Goal: Task Accomplishment & Management: Complete application form

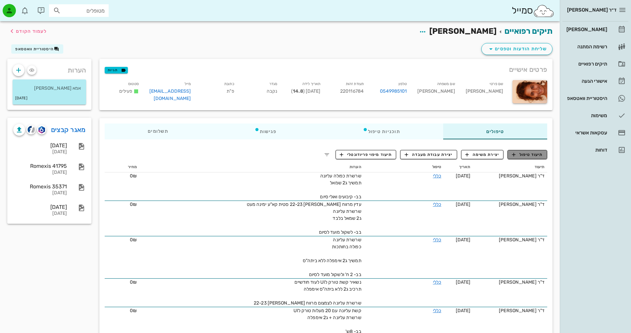
click at [533, 154] on span "תיעוד טיפול" at bounding box center [527, 155] width 31 height 6
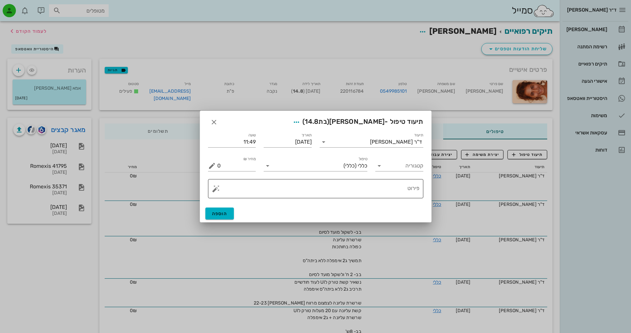
click at [217, 189] on button "button" at bounding box center [216, 189] width 8 height 8
click at [228, 178] on div "[DEMOGRAPHIC_DATA]" at bounding box center [239, 175] width 54 height 13
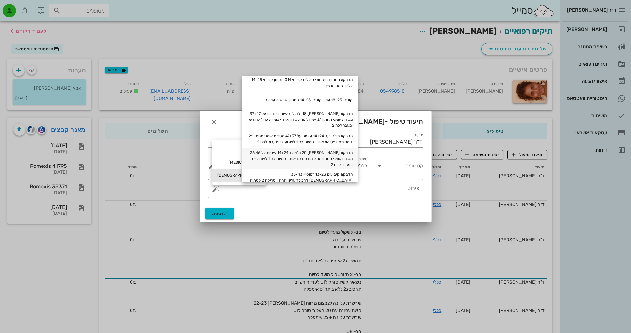
scroll to position [33, 0]
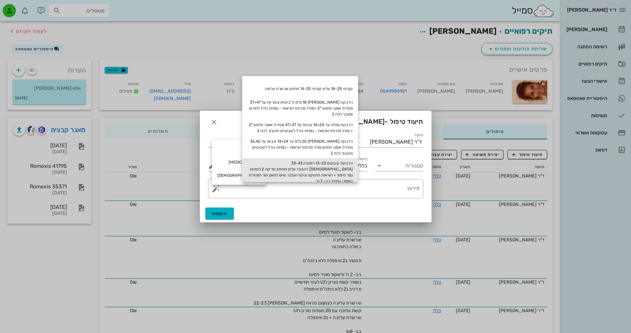
click at [349, 166] on div "הדבקת קיבועים 13-23 רמוטיין 33-43 [DEMOGRAPHIC_DATA] דהבונד עליון ותחתון סריקה …" at bounding box center [300, 172] width 116 height 28
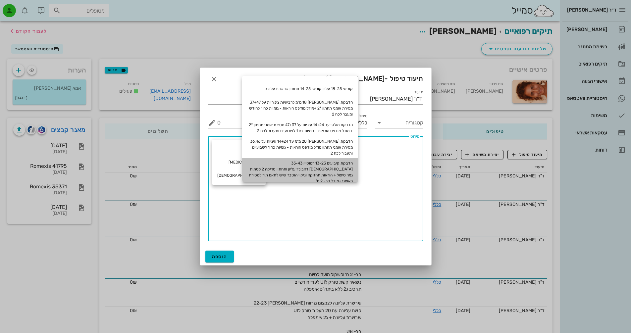
type textarea "הדבקת קיבועים 13-23 רמוטיין 33-43 [DEMOGRAPHIC_DATA] דהבונד עליון ותחתון סריקה …"
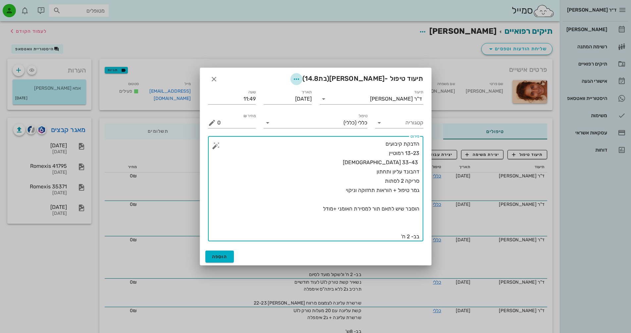
click at [300, 78] on icon "button" at bounding box center [296, 79] width 8 height 8
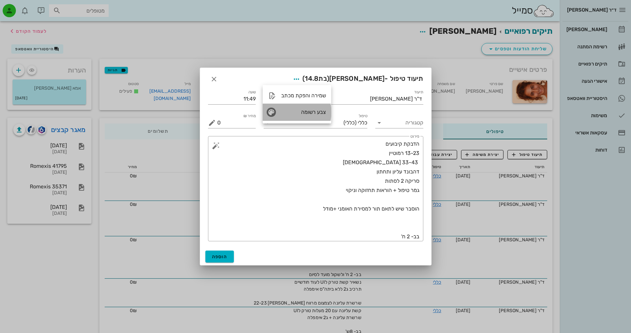
click at [301, 115] on div "צבע רשומה" at bounding box center [303, 112] width 45 height 6
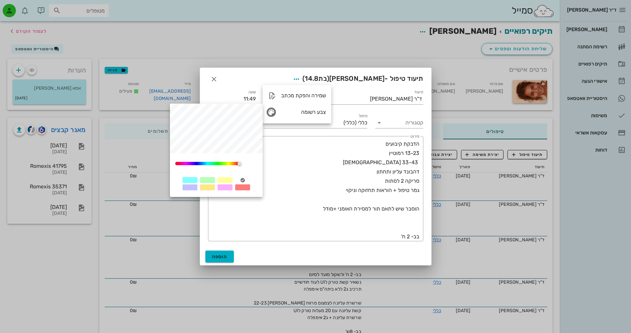
click at [203, 180] on div at bounding box center [207, 180] width 15 height 6
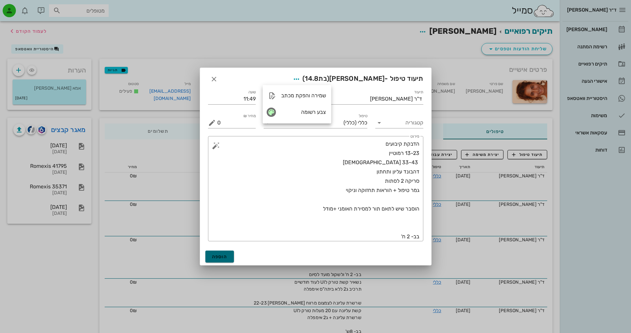
click at [218, 259] on span "הוספה" at bounding box center [220, 257] width 16 height 6
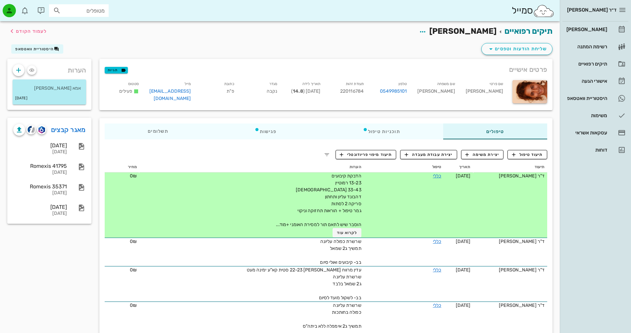
click at [315, 220] on span "הדבקת קיבועים 13-23 רמוטיין 33-43 [DEMOGRAPHIC_DATA] דהבונד עליון ותחתון סריקה …" at bounding box center [318, 200] width 85 height 54
click at [379, 181] on td "כללי" at bounding box center [404, 204] width 80 height 65
click at [343, 232] on span "לקרוא עוד" at bounding box center [347, 232] width 21 height 5
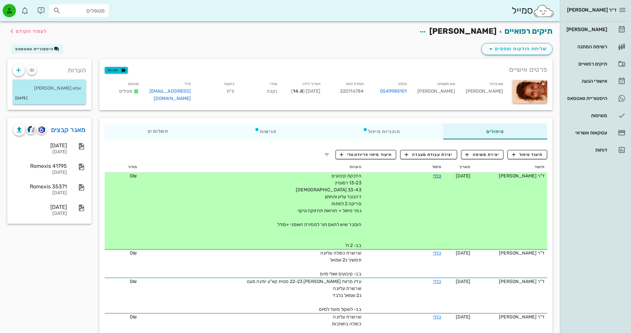
click at [433, 175] on link "כללי" at bounding box center [437, 176] width 8 height 6
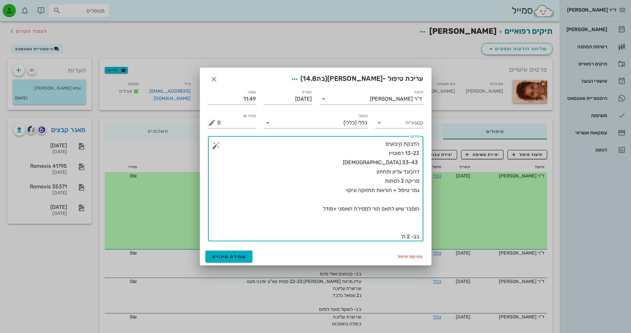
drag, startPoint x: 406, startPoint y: 237, endPoint x: 410, endPoint y: 238, distance: 4.1
click at [410, 238] on textarea "הדבקת קיבועים 13-23 רמוטיין 33-43 [DEMOGRAPHIC_DATA] דהבונד עליון ותחתון סריקה …" at bounding box center [318, 190] width 202 height 102
type textarea "הדבקת קיבועים 13-23 רמוטיין 33-43 [DEMOGRAPHIC_DATA] דהבונד עליון ותחתון סריקה …"
click at [236, 259] on span "שמירת שינויים" at bounding box center [229, 257] width 34 height 6
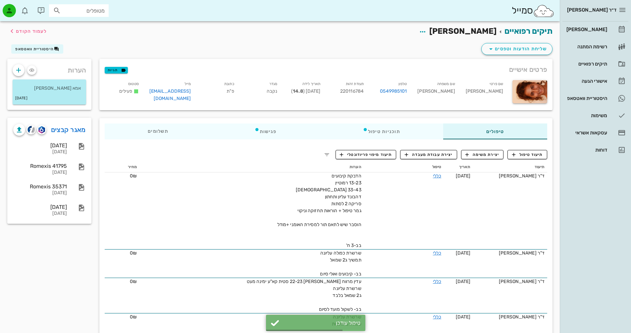
click at [328, 201] on span "הדבקת קיבועים 13-23 רמוטיין 33-43 [DEMOGRAPHIC_DATA] דהבונד עליון ותחתון סריקה …" at bounding box center [319, 210] width 84 height 75
click at [434, 174] on link "כללי" at bounding box center [437, 176] width 8 height 6
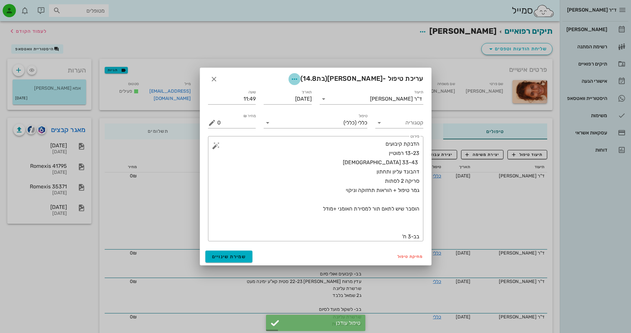
click at [298, 79] on icon "button" at bounding box center [294, 79] width 8 height 8
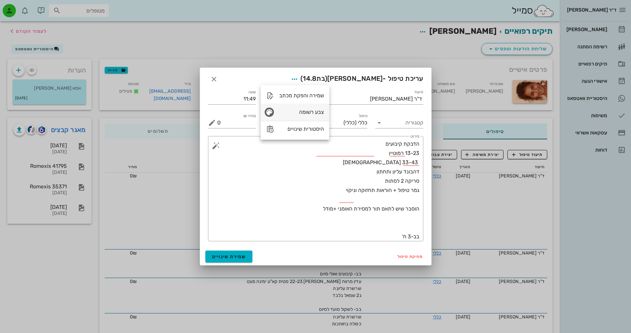
click at [271, 111] on icon "button" at bounding box center [269, 112] width 8 height 8
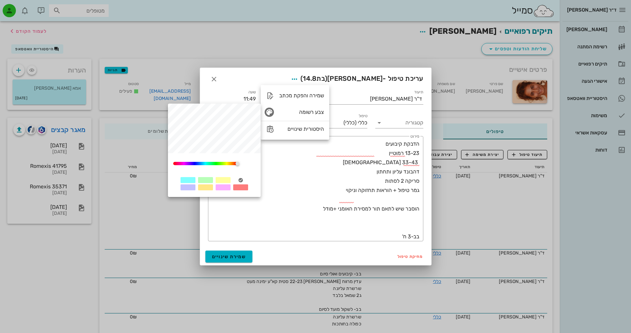
click at [204, 180] on div at bounding box center [205, 180] width 15 height 6
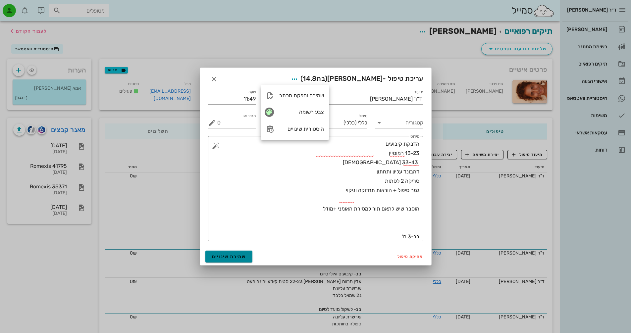
click at [233, 256] on span "שמירת שינויים" at bounding box center [229, 257] width 34 height 6
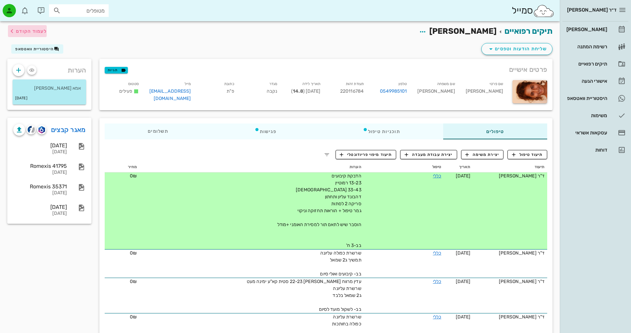
click at [25, 32] on span "לעמוד הקודם" at bounding box center [31, 31] width 31 height 6
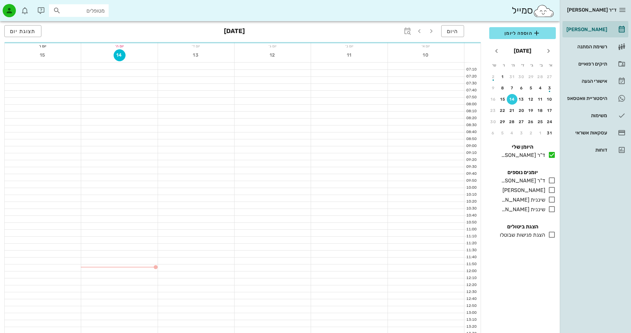
scroll to position [99, 0]
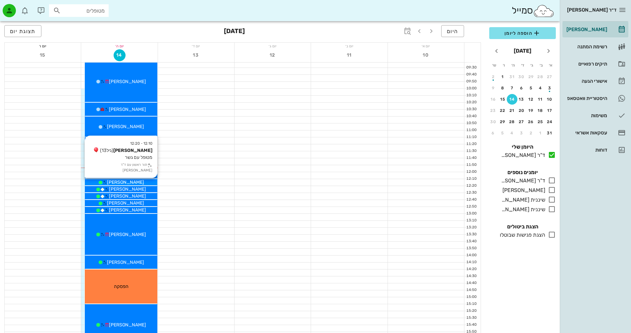
click at [139, 184] on div "[PERSON_NAME]" at bounding box center [121, 182] width 72 height 7
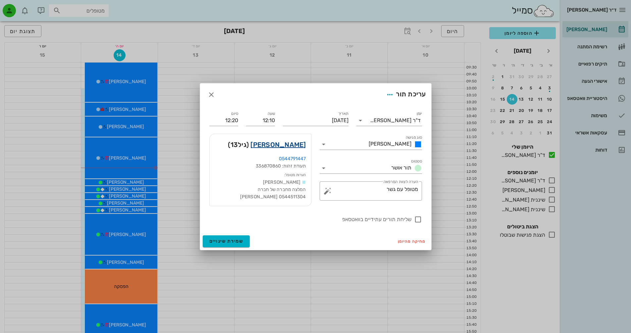
click at [299, 146] on link "[PERSON_NAME]" at bounding box center [277, 144] width 55 height 11
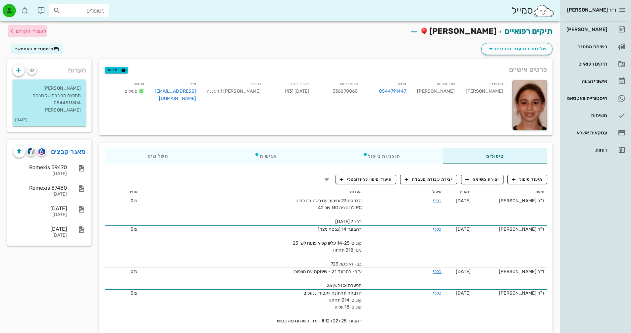
click at [33, 31] on span "לעמוד הקודם" at bounding box center [31, 31] width 31 height 6
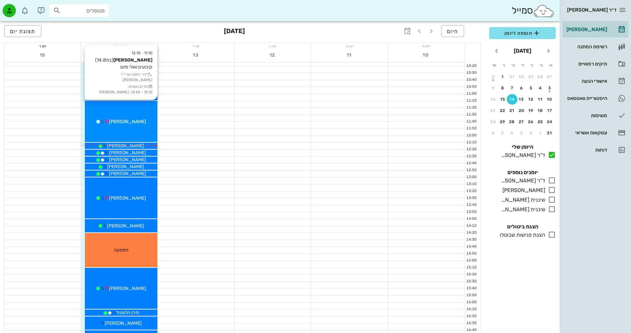
scroll to position [132, 0]
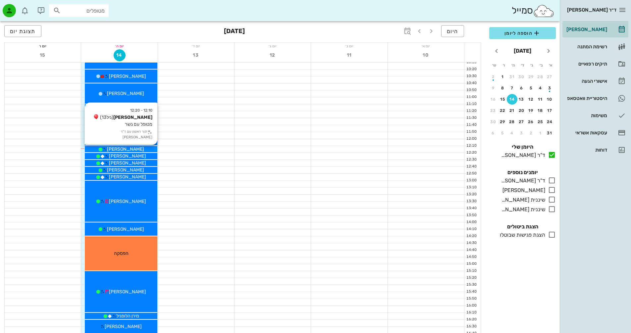
click at [144, 147] on div "[PERSON_NAME]" at bounding box center [121, 149] width 72 height 7
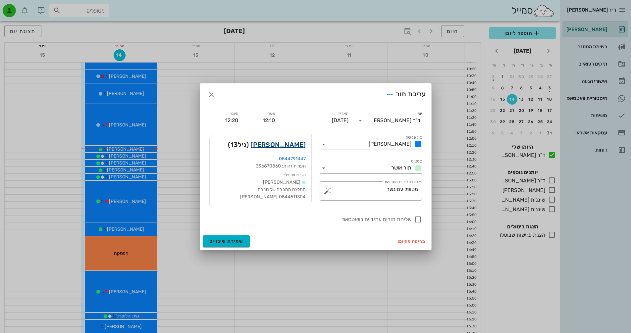
click at [291, 142] on link "[PERSON_NAME]" at bounding box center [277, 144] width 55 height 11
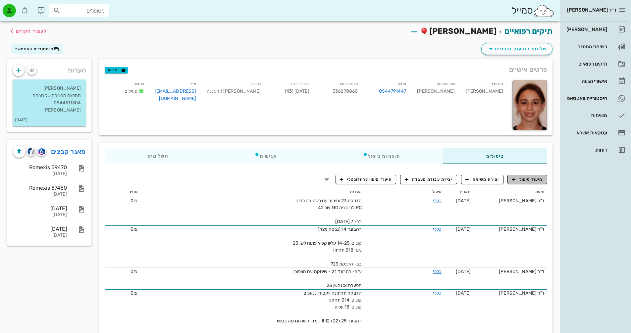
click at [519, 179] on span "תיעוד טיפול" at bounding box center [527, 179] width 31 height 6
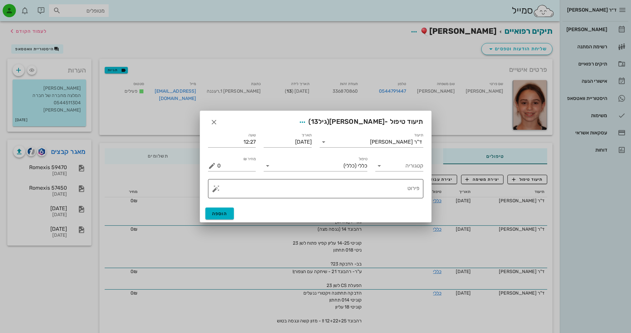
click at [391, 188] on textarea "פירוט" at bounding box center [318, 190] width 202 height 16
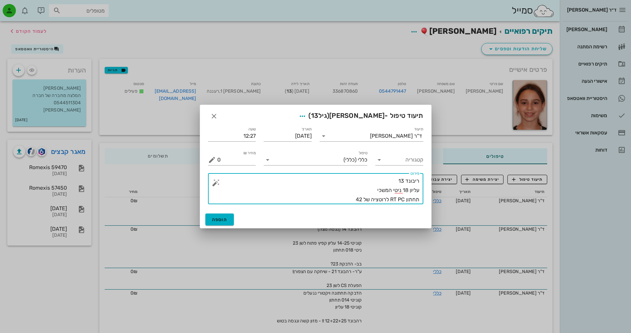
click at [406, 200] on textarea "ריבונד 13 עליון 18 ניטי המשכי תחתון RT PC לרוטציה של 42" at bounding box center [318, 190] width 202 height 28
drag, startPoint x: 390, startPoint y: 198, endPoint x: 396, endPoint y: 199, distance: 6.3
click at [396, 199] on textarea "ריבונד 13 עליון 18 ניטי המשכי תחתון RT PC לרוטציה של 42" at bounding box center [318, 190] width 202 height 28
click at [341, 197] on textarea "ריבונד 13 עליון 18 ניטי המשכי תחתון ריטיי PC לרוטציה של 42" at bounding box center [318, 190] width 202 height 28
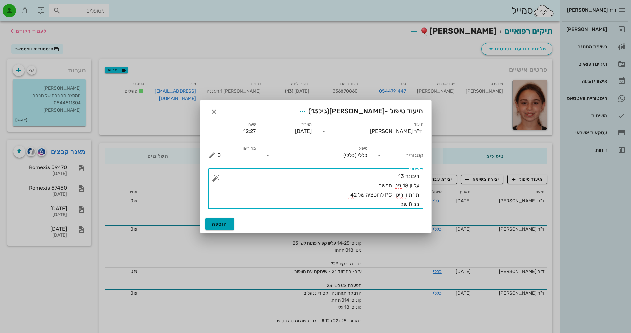
type textarea "ריבונד 13 עליון 18 ניטי המשכי תחתון ריטיי PC לרוטציה של 42 בב 8 שב"
click at [222, 225] on span "הוספה" at bounding box center [220, 224] width 16 height 6
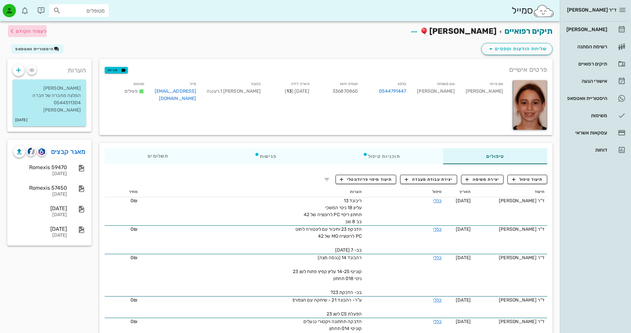
click at [39, 30] on span "לעמוד הקודם" at bounding box center [31, 31] width 31 height 6
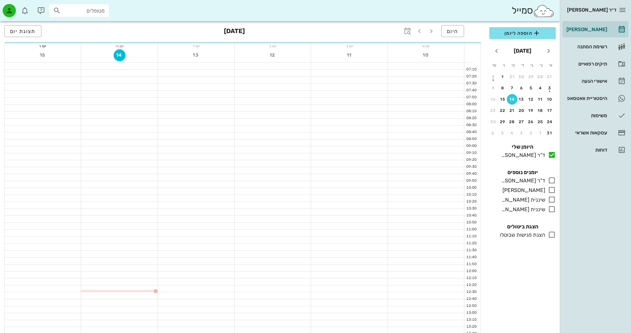
scroll to position [132, 0]
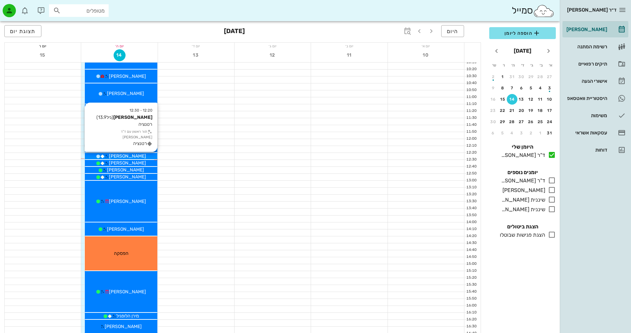
click at [128, 156] on span "[PERSON_NAME]" at bounding box center [127, 156] width 37 height 6
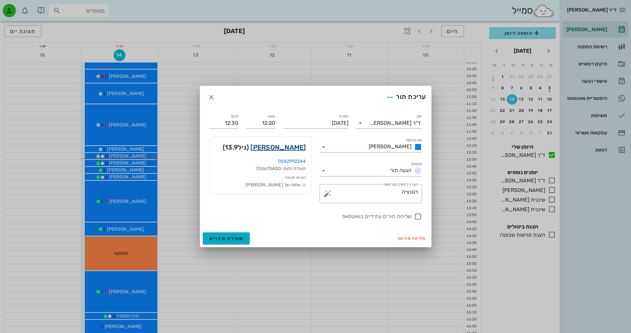
click at [296, 148] on link "[PERSON_NAME]" at bounding box center [277, 147] width 55 height 11
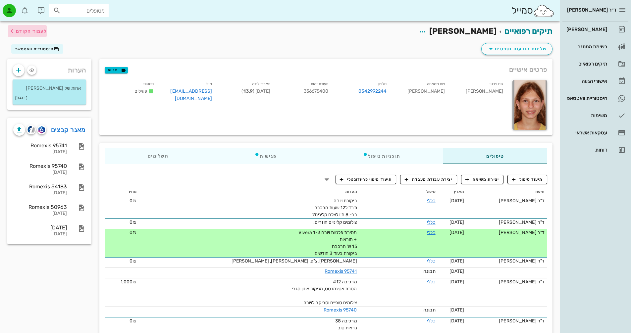
click at [28, 33] on span "לעמוד הקודם" at bounding box center [31, 31] width 31 height 6
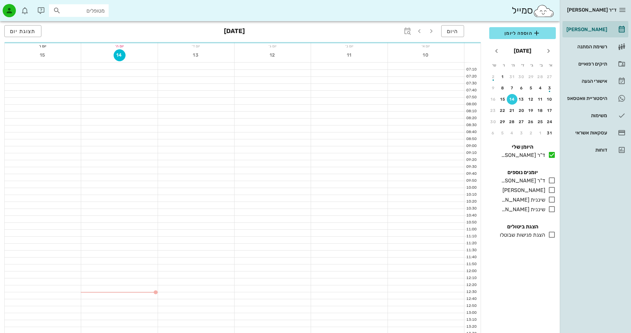
scroll to position [132, 0]
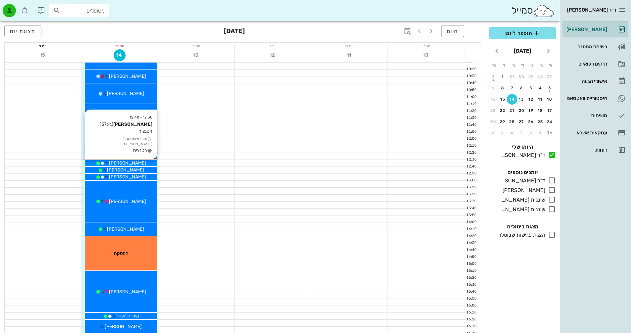
click at [144, 164] on div "[PERSON_NAME]" at bounding box center [121, 163] width 72 height 7
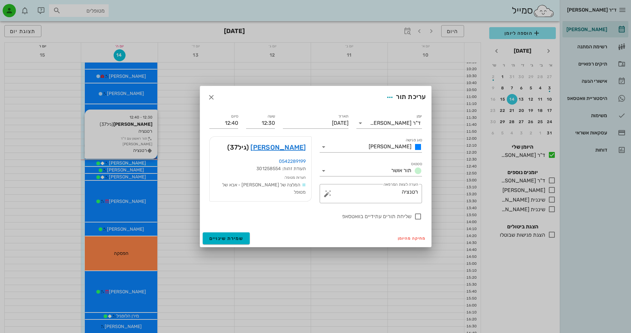
click at [144, 164] on div at bounding box center [315, 166] width 631 height 333
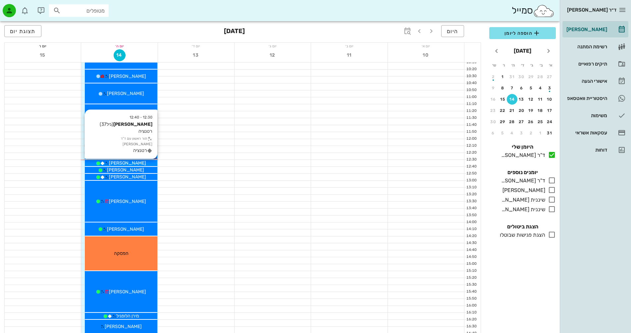
click at [144, 164] on div "[PERSON_NAME]" at bounding box center [121, 163] width 72 height 7
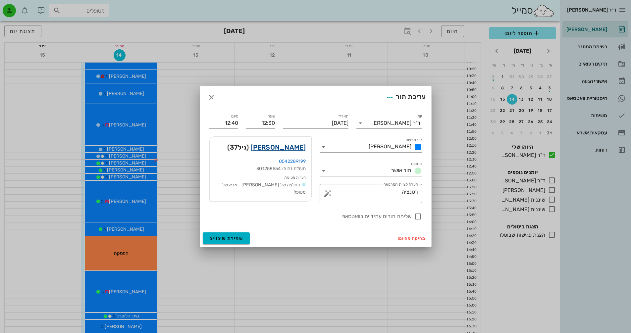
click at [295, 147] on link "[PERSON_NAME]" at bounding box center [277, 147] width 55 height 11
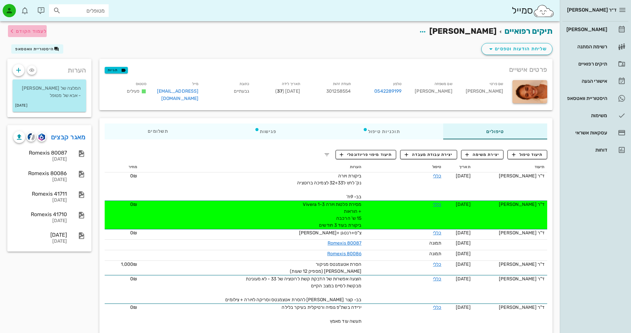
click at [24, 31] on span "לעמוד הקודם" at bounding box center [31, 31] width 31 height 6
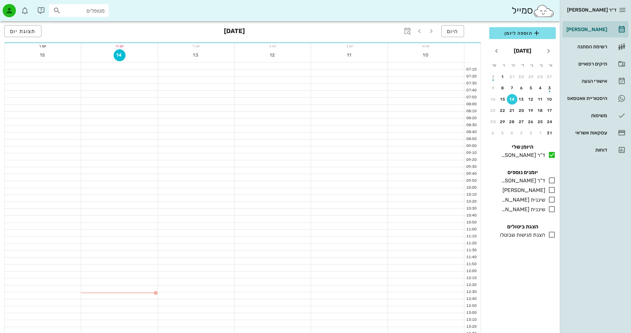
scroll to position [132, 0]
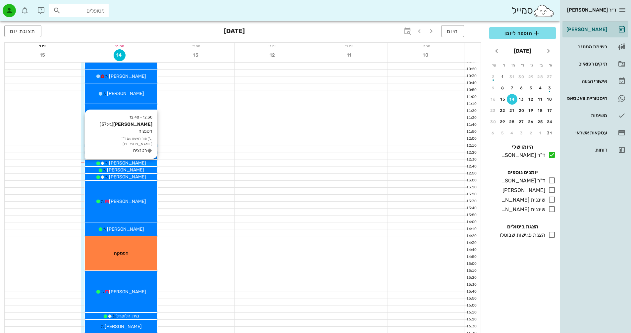
click at [135, 162] on span "[PERSON_NAME]" at bounding box center [127, 163] width 37 height 6
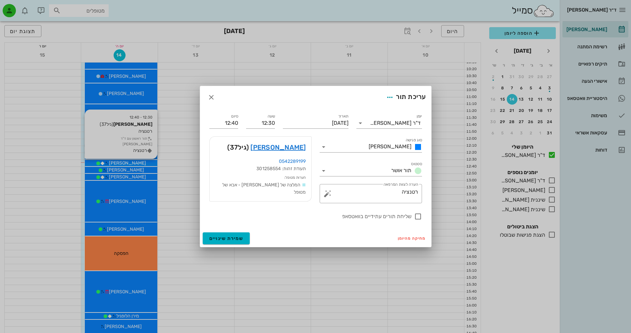
click at [135, 162] on div at bounding box center [315, 166] width 631 height 333
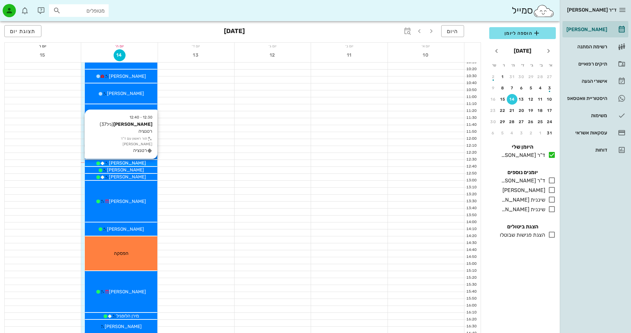
click at [135, 162] on span "[PERSON_NAME]" at bounding box center [127, 163] width 37 height 6
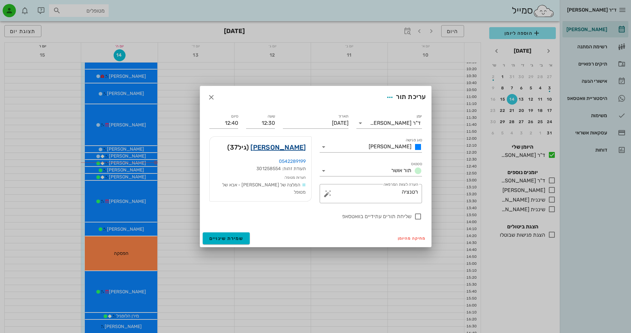
click at [292, 148] on link "[PERSON_NAME]" at bounding box center [277, 147] width 55 height 11
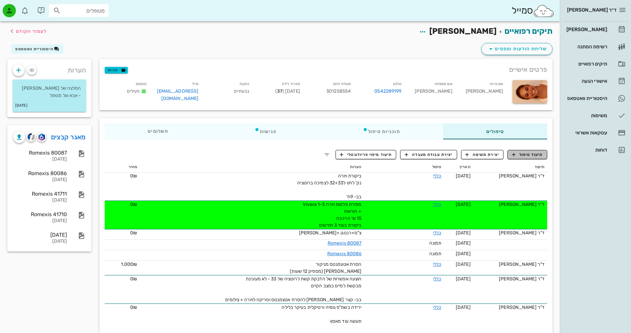
click at [524, 152] on span "תיעוד טיפול" at bounding box center [527, 155] width 31 height 6
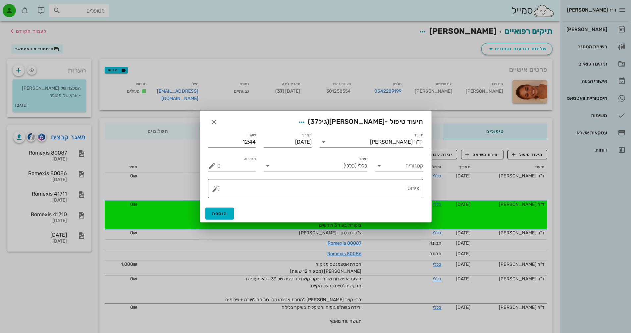
click at [376, 188] on textarea "פירוט" at bounding box center [318, 190] width 202 height 16
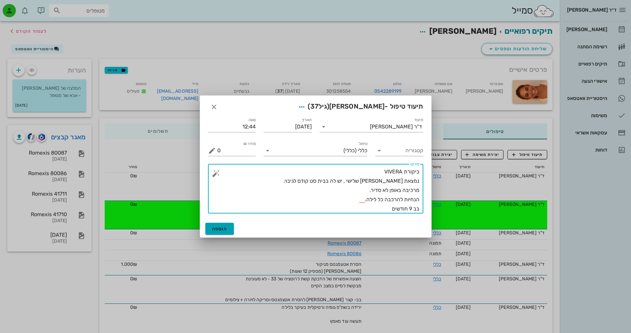
type textarea "ביקורת VIVERA נמצאת [PERSON_NAME] שלישי , יש לה בבית סט קודם לגיבוי. מרכיבה באו…"
click at [219, 230] on span "הוספה" at bounding box center [220, 229] width 16 height 6
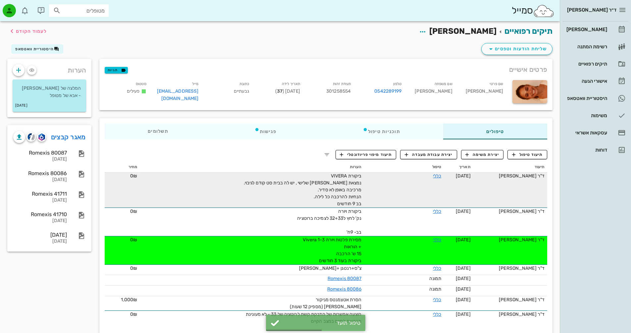
click at [339, 176] on span "ביקורת VIVERA נמצאת [PERSON_NAME] שלישי , יש לה בבית סט קודם לגיבוי. מרכיבה באו…" at bounding box center [303, 189] width 118 height 33
click at [433, 175] on link "כללי" at bounding box center [437, 176] width 8 height 6
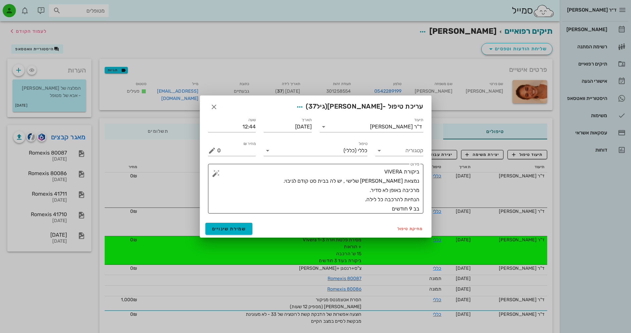
click at [305, 181] on textarea "ביקורת VIVERA נמצאת [PERSON_NAME] שלישי , יש לה בבית סט קודם לגיבוי. מרכיבה באו…" at bounding box center [318, 190] width 202 height 46
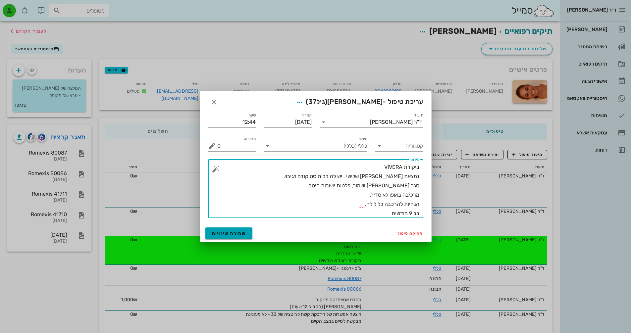
type textarea "ביקורת VIVERA נמצאת [PERSON_NAME] שלישי , יש לה בבית סט קודם לגיבוי. סגר [PERSO…"
click at [225, 234] on span "שמירת שינויים" at bounding box center [229, 234] width 34 height 6
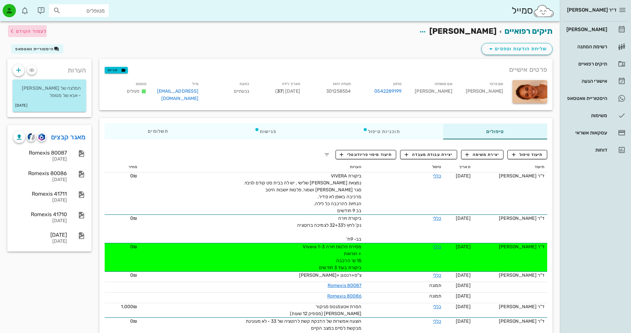
click at [25, 28] on span "לעמוד הקודם" at bounding box center [31, 31] width 31 height 6
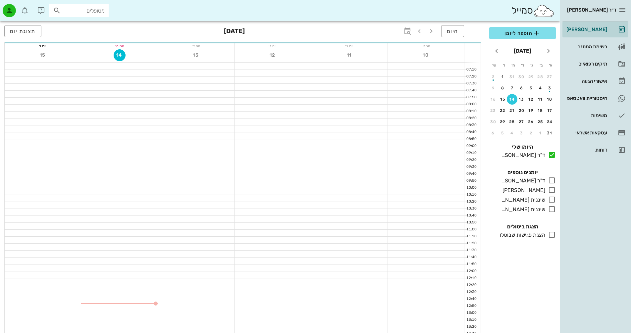
scroll to position [132, 0]
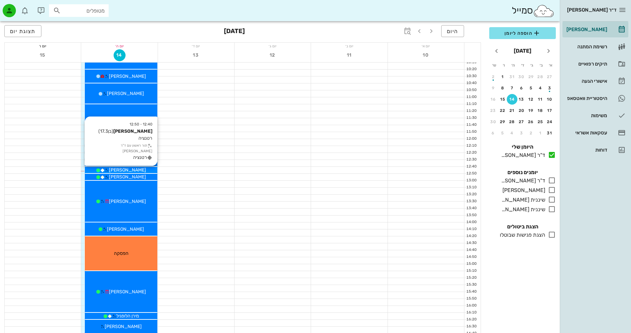
click at [142, 171] on div "[PERSON_NAME]" at bounding box center [121, 170] width 72 height 7
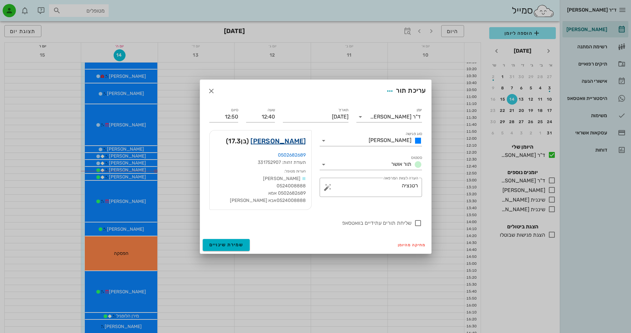
click at [295, 140] on link "[PERSON_NAME]" at bounding box center [277, 141] width 55 height 11
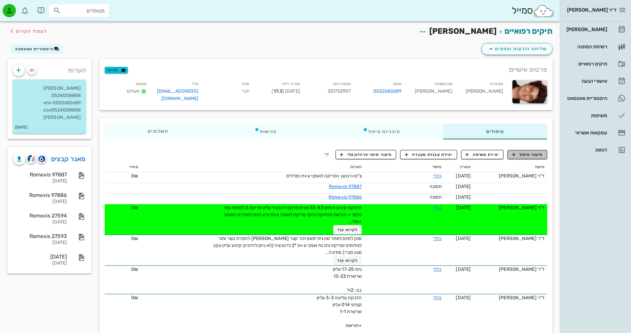
click at [522, 155] on span "תיעוד טיפול" at bounding box center [527, 155] width 31 height 6
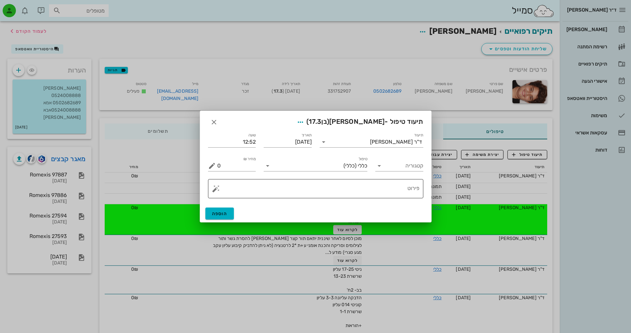
click at [379, 186] on textarea "פירוט" at bounding box center [318, 190] width 202 height 16
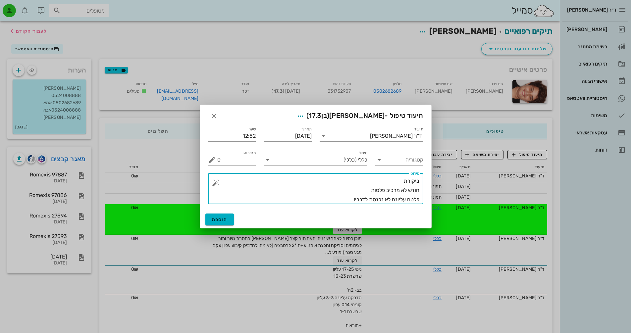
drag, startPoint x: 362, startPoint y: 187, endPoint x: 365, endPoint y: 190, distance: 4.5
click at [362, 188] on textarea "ביקורת חודש לא מרכיב פלטות פלטה עליונה לא נכנסת לדבריו" at bounding box center [318, 190] width 202 height 28
click at [346, 199] on textarea "ביקורת חודש לא מרכיב פלטות, מגיע ללא פלטות פלטה עליונה לא נכנסת לדבריו" at bounding box center [318, 190] width 202 height 28
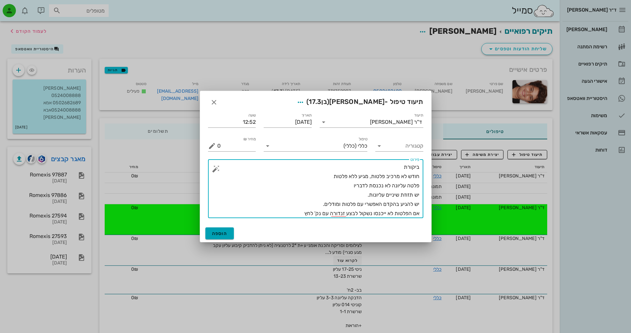
type textarea "ביקורת חודש לא מרכיב פלטות, מגיע ללא פלטות פלטה עליונה לא נכנסת לדבריו יש תזוזת…"
click at [223, 232] on span "הוספה" at bounding box center [220, 234] width 16 height 6
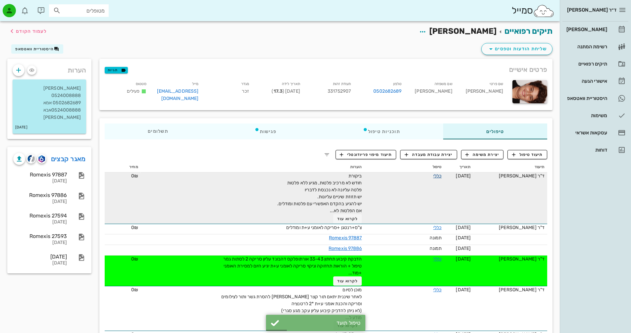
click at [434, 175] on link "כללי" at bounding box center [437, 176] width 8 height 6
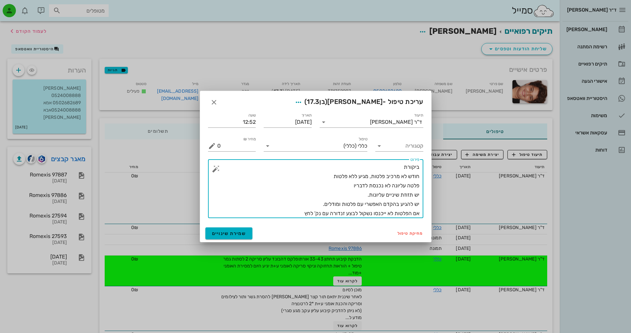
click at [323, 177] on textarea "ביקורת חודש לא מרכיב פלטות, מגיע ללא פלטות פלטה עליונה לא נכנסת לדבריו יש תזוזת…" at bounding box center [318, 191] width 202 height 56
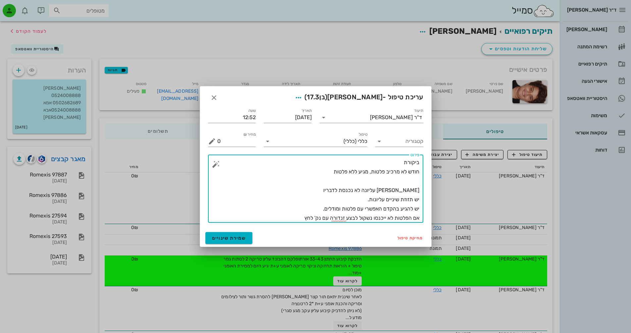
type textarea "ביקורת חודש לא מרכיב פלטות, מגיע ללא פלטות פלטה עליונה לא נכנסת לדבריו יש תזוזת…"
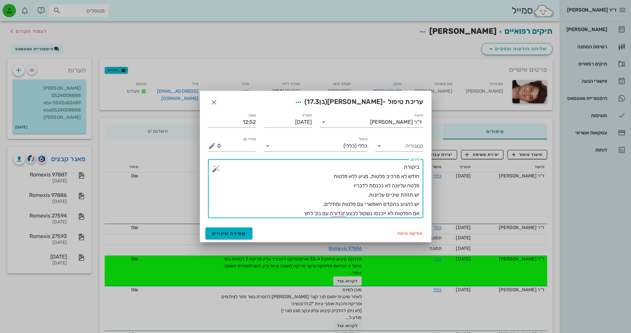
drag, startPoint x: 351, startPoint y: 177, endPoint x: 419, endPoint y: 176, distance: 67.9
click at [419, 176] on textarea "ביקורת חודש לא מרכיב פלטות, מגיע ללא פלטות פלטה עליונה לא נכנסת לדבריו יש תזוזת…" at bounding box center [318, 191] width 202 height 56
drag, startPoint x: 399, startPoint y: 175, endPoint x: 363, endPoint y: 177, distance: 36.1
click at [363, 177] on textarea "ביקורת חודש לא מרכיב פלטות, מגיע ללא פלטות פלטה עליונה לא נכנסת לדבריו יש תזוזת…" at bounding box center [318, 191] width 202 height 56
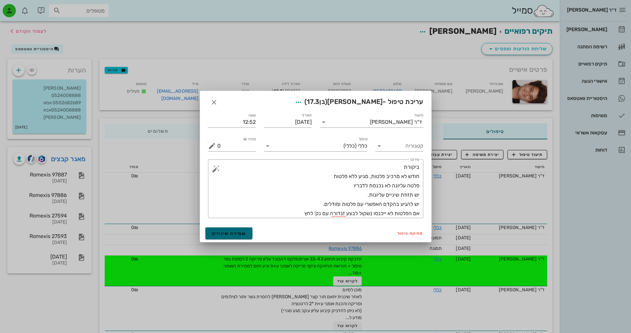
click at [232, 231] on span "שמירת שינויים" at bounding box center [229, 234] width 34 height 6
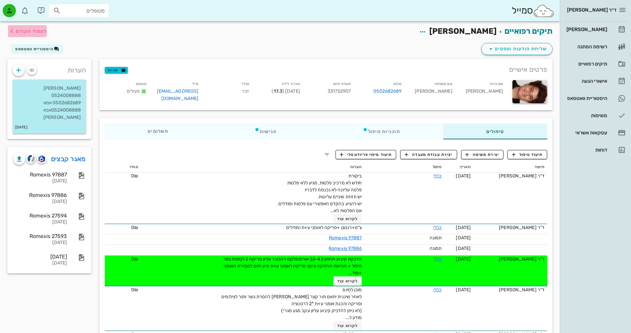
click at [26, 30] on span "לעמוד הקודם" at bounding box center [31, 31] width 31 height 6
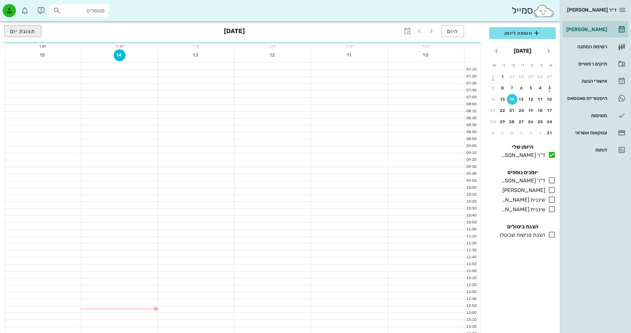
scroll to position [132, 0]
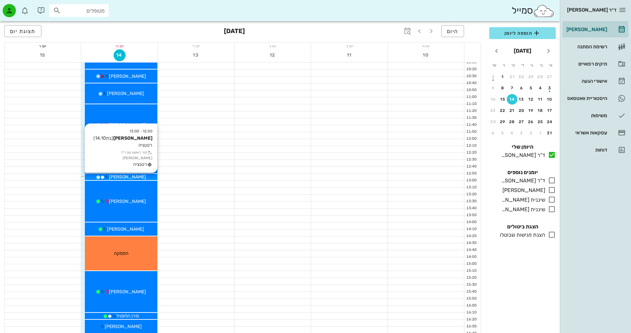
click at [142, 177] on div "[PERSON_NAME]" at bounding box center [121, 176] width 72 height 7
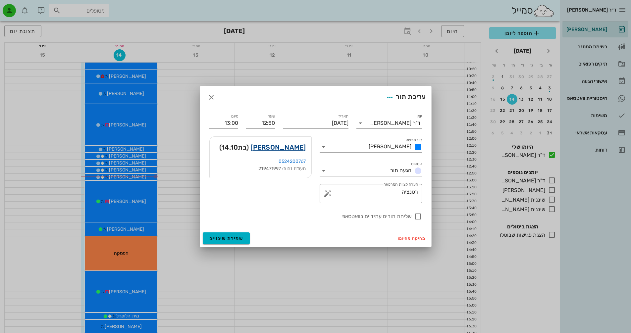
click at [298, 148] on link "[PERSON_NAME]" at bounding box center [277, 147] width 55 height 11
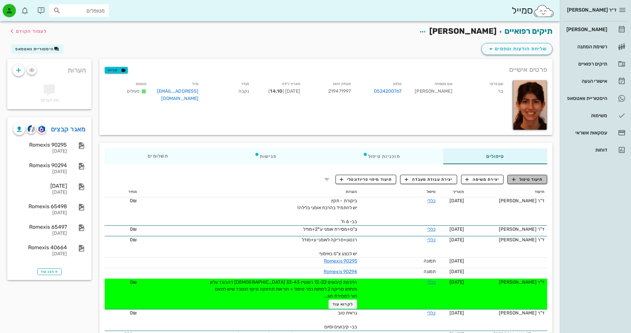
click at [531, 178] on span "תיעוד טיפול" at bounding box center [527, 179] width 31 height 6
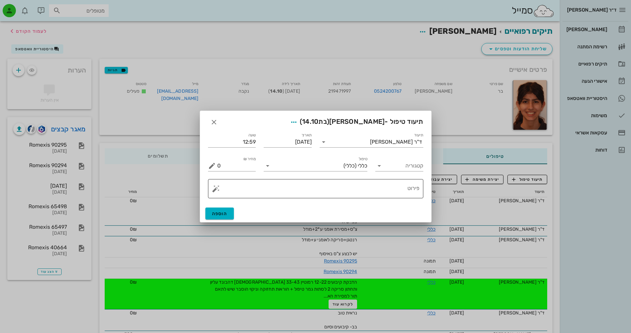
click at [396, 186] on textarea "פירוט" at bounding box center [318, 190] width 202 height 16
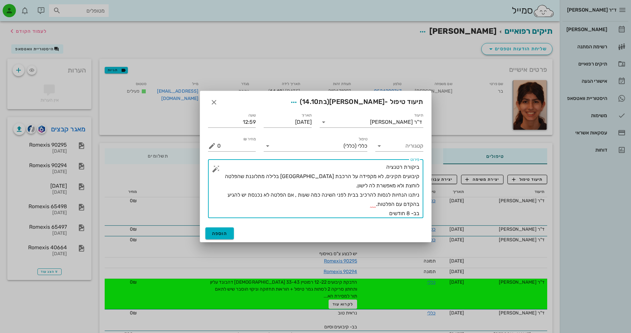
click at [379, 205] on textarea "ביקורת רטנציה קיבועים תקינים, לא מקפידה על הרכבת [GEOGRAPHIC_DATA] בלילה מתלוננ…" at bounding box center [318, 191] width 202 height 56
click at [378, 206] on textarea "ביקורת רטנציה קיבועים תקינים, לא מקפידה על הרכבת [GEOGRAPHIC_DATA] בלילה מתלוננ…" at bounding box center [318, 191] width 202 height 56
click at [299, 194] on textarea "ביקורת רטנציה קיבועים תקינים, לא מקפידה על הרכבת [GEOGRAPHIC_DATA] בלילה מתלוננ…" at bounding box center [318, 191] width 202 height 56
click at [371, 216] on textarea "ביקורת רטנציה קיבועים תקינים, לא מקפידה על הרכבת [GEOGRAPHIC_DATA] בלילה מתלוננ…" at bounding box center [318, 191] width 202 height 56
type textarea "ביקורת רטנציה קיבועים תקינים, לא מקפידה על הרכבת [GEOGRAPHIC_DATA] בלילה מתלוננ…"
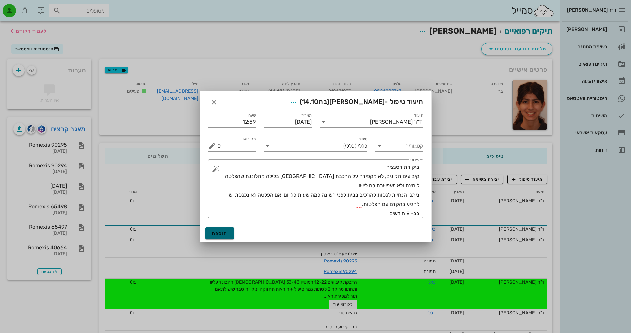
click at [222, 235] on span "הוספה" at bounding box center [220, 234] width 16 height 6
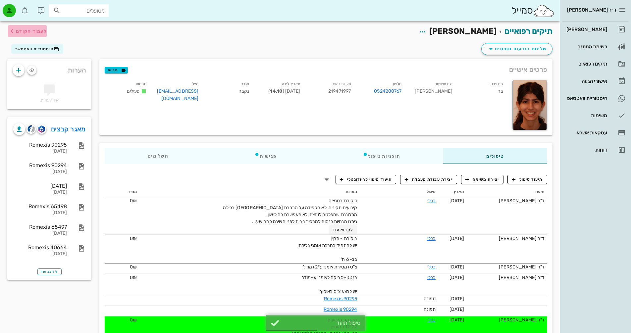
click at [28, 30] on span "לעמוד הקודם" at bounding box center [31, 31] width 31 height 6
